Goal: Task Accomplishment & Management: Manage account settings

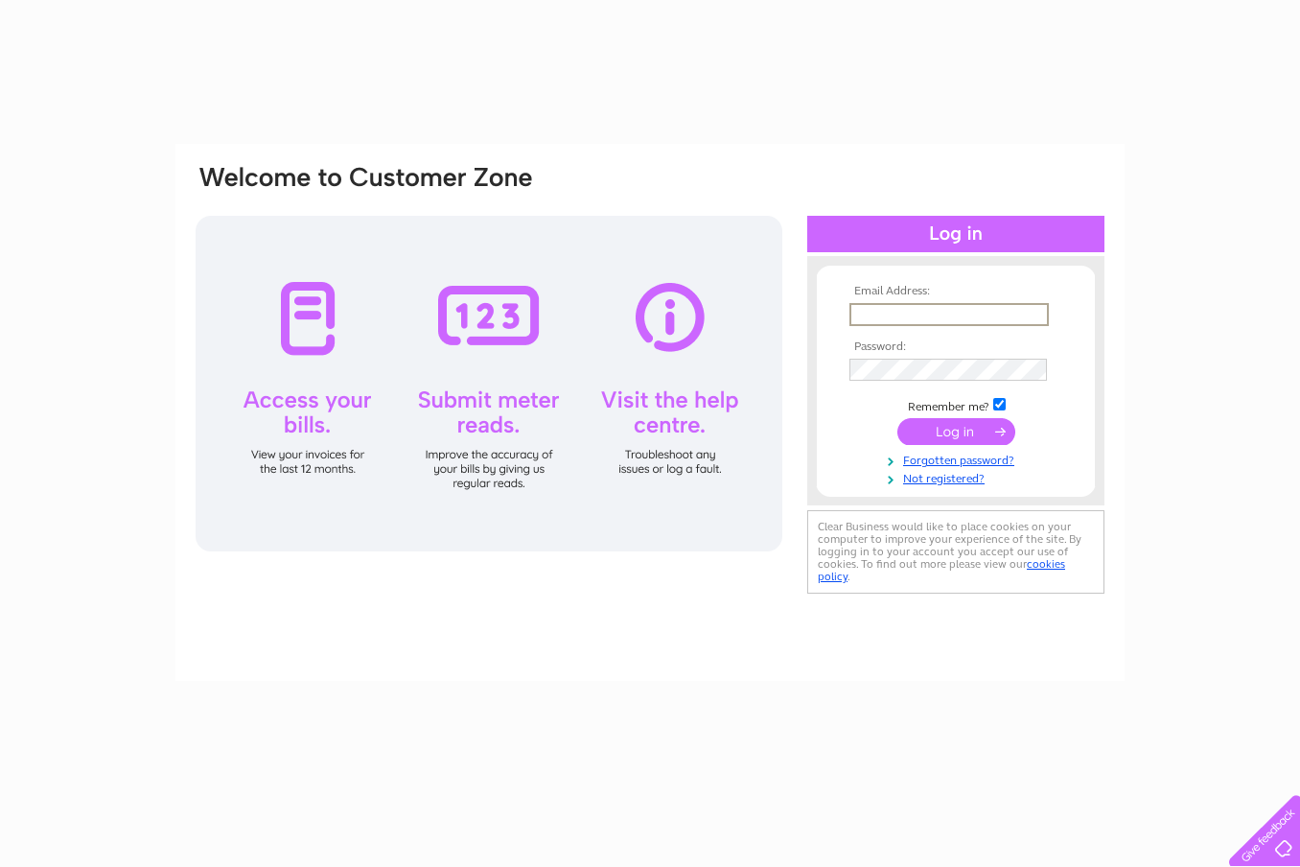
type input "[EMAIL_ADDRESS][DOMAIN_NAME]"
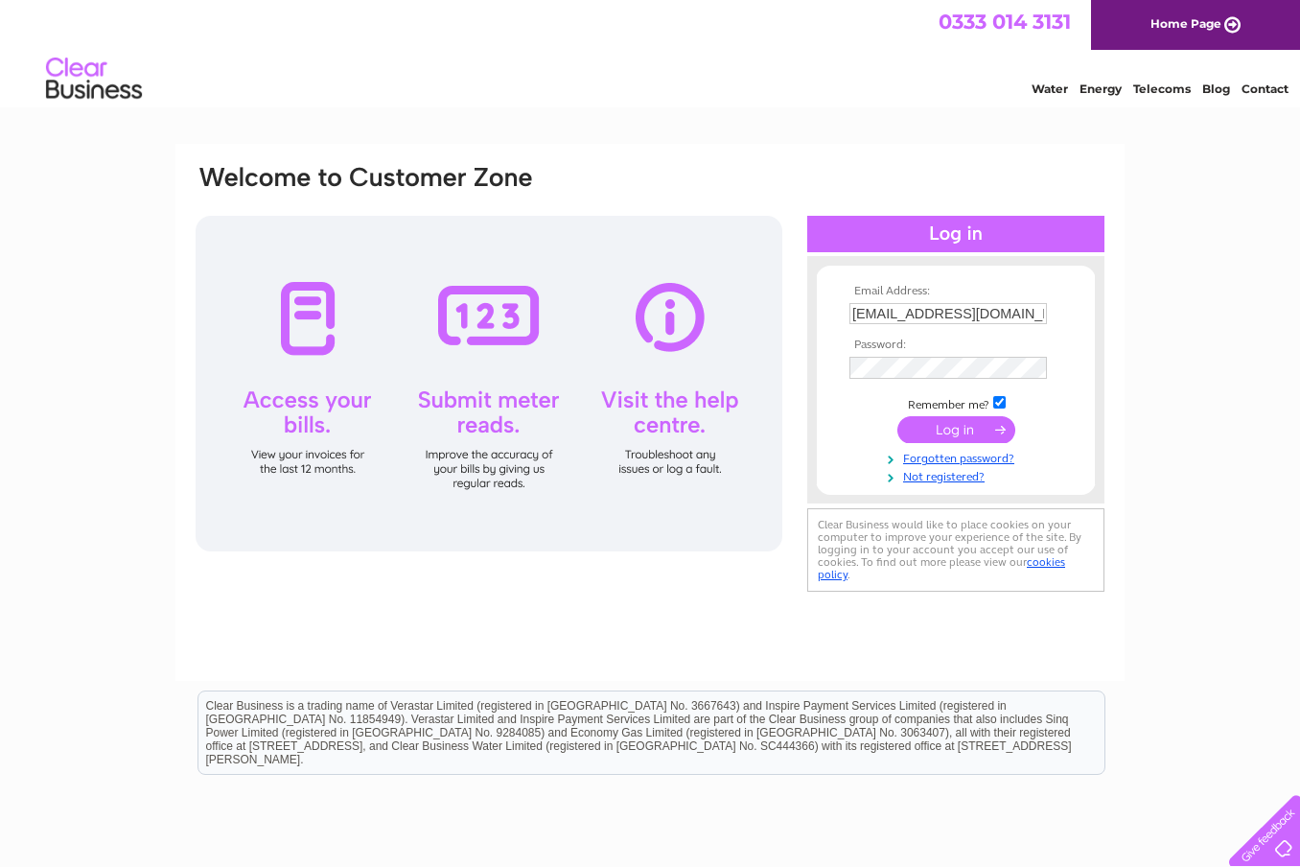
click at [949, 429] on input "submit" at bounding box center [956, 429] width 118 height 27
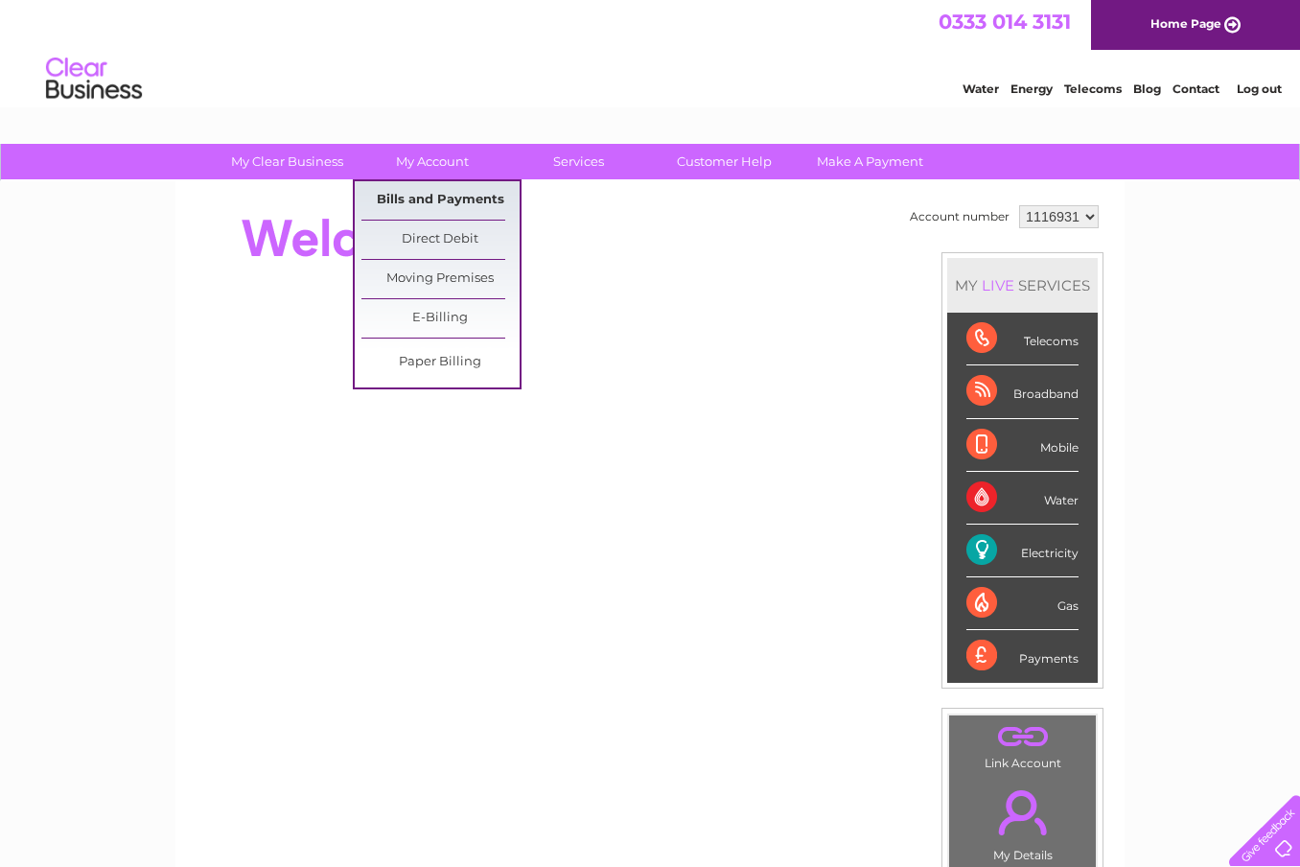
click at [425, 195] on link "Bills and Payments" at bounding box center [440, 200] width 158 height 38
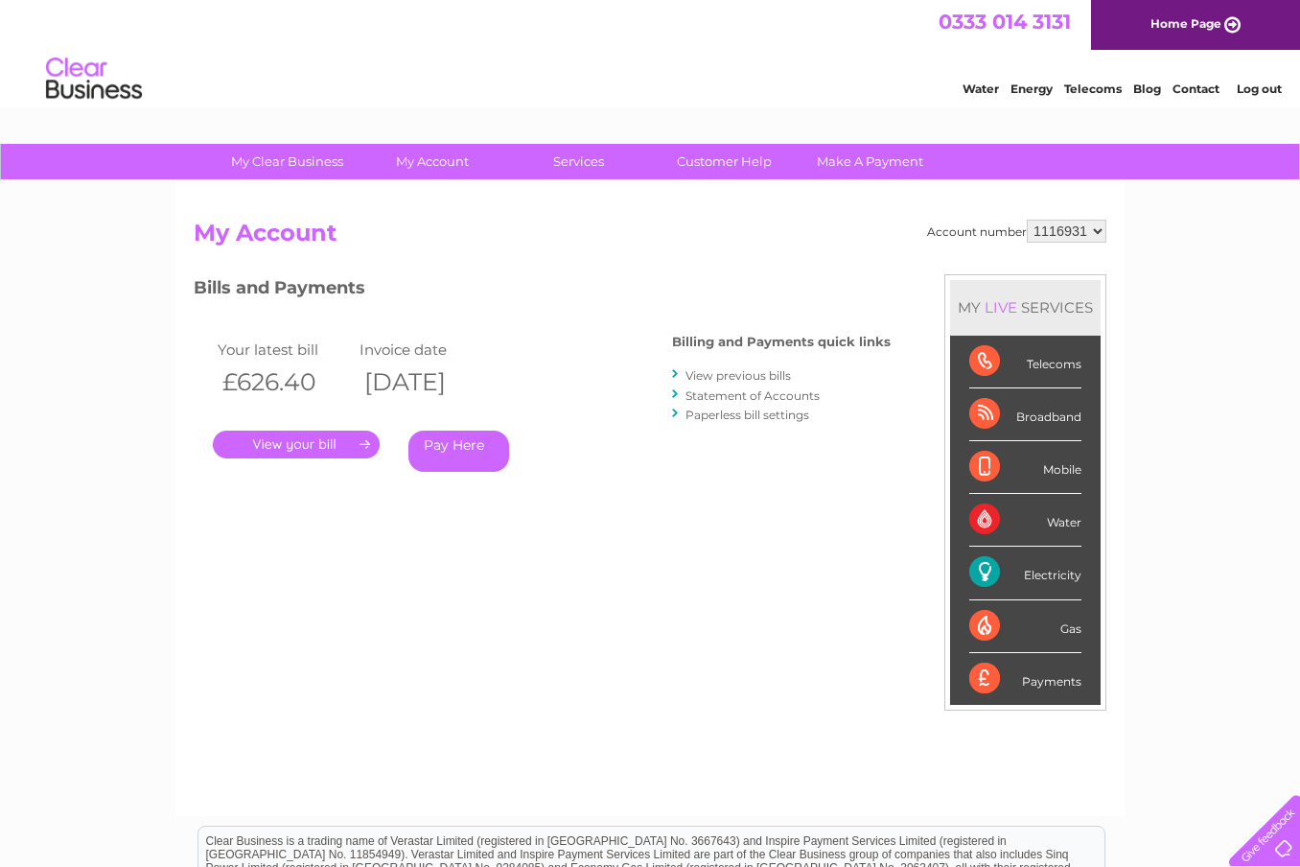
click at [287, 445] on link "." at bounding box center [296, 444] width 167 height 28
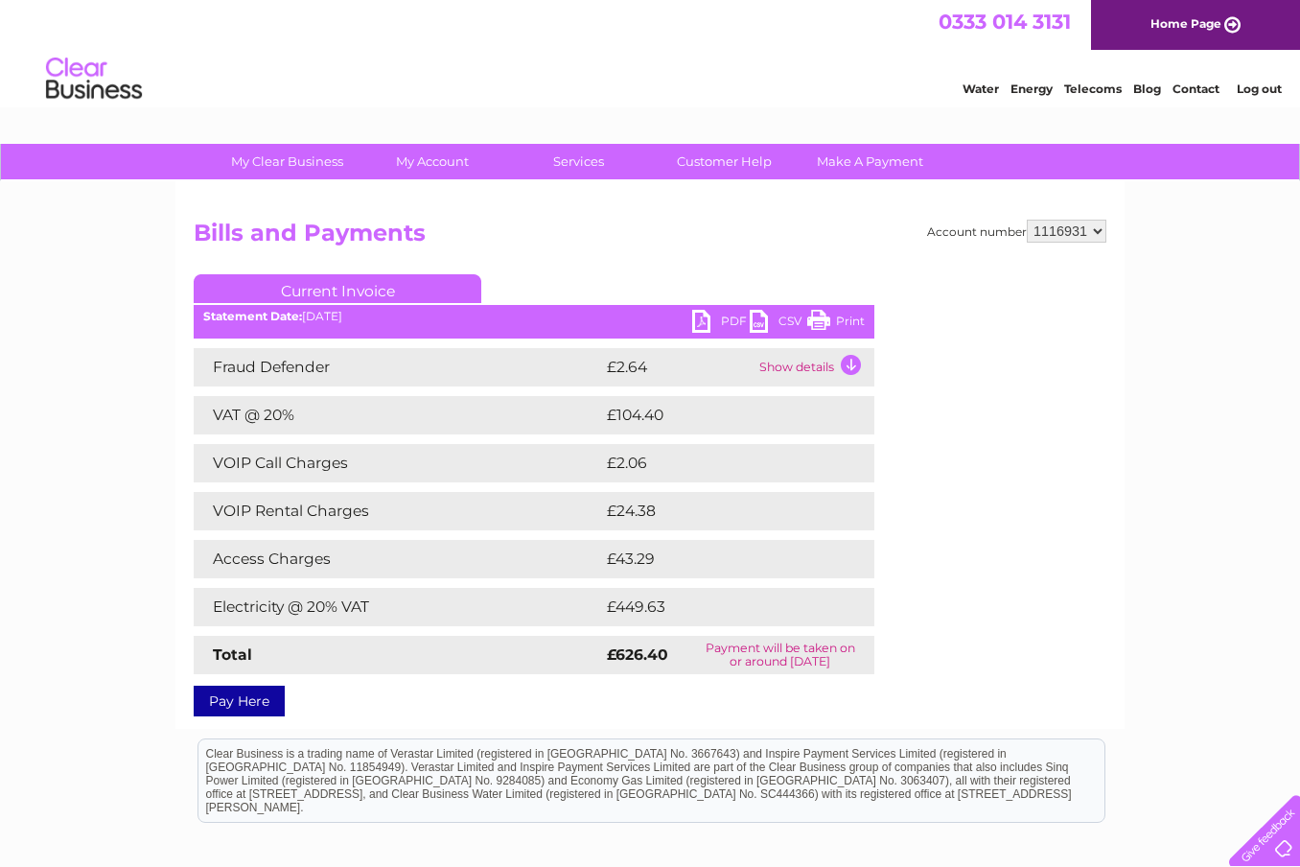
click at [723, 321] on link "PDF" at bounding box center [721, 324] width 58 height 28
click at [1258, 87] on link "Log out" at bounding box center [1259, 88] width 45 height 14
